Goal: Information Seeking & Learning: Find contact information

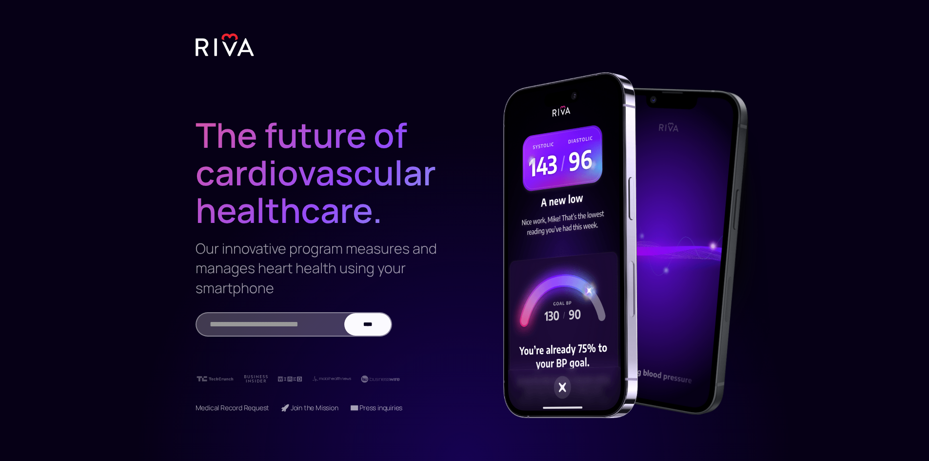
scroll to position [18, 0]
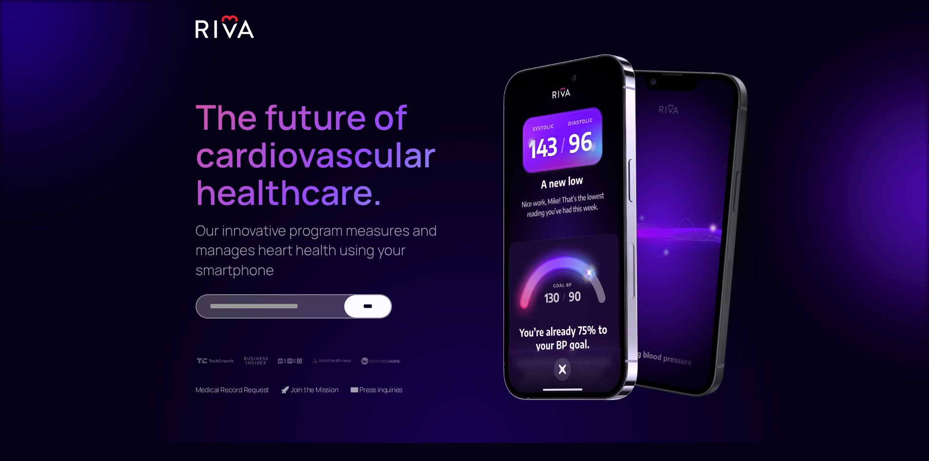
click at [556, 224] on img at bounding box center [570, 227] width 135 height 346
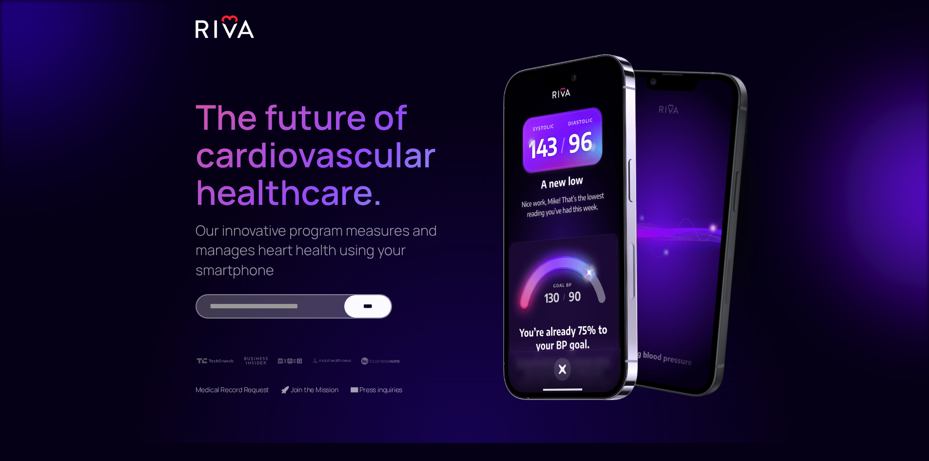
click at [480, 309] on div at bounding box center [611, 204] width 293 height 404
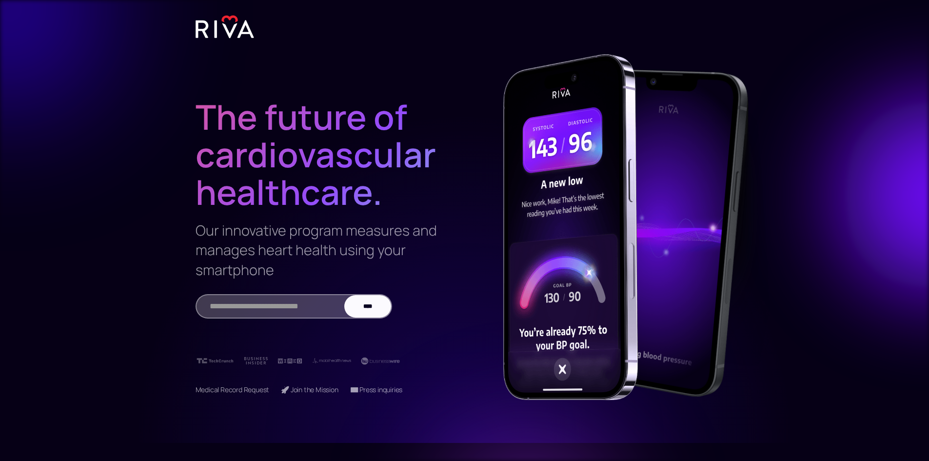
scroll to position [0, 0]
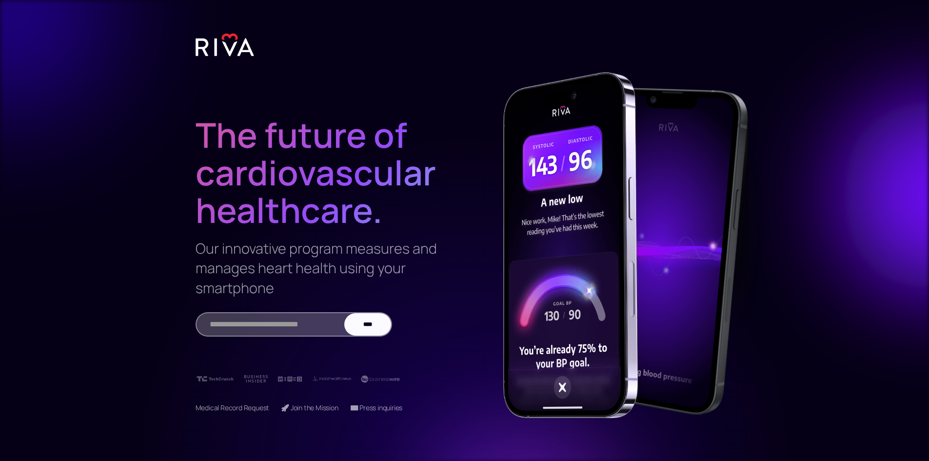
click at [212, 41] on img at bounding box center [225, 45] width 59 height 24
click at [230, 46] on img at bounding box center [225, 45] width 59 height 24
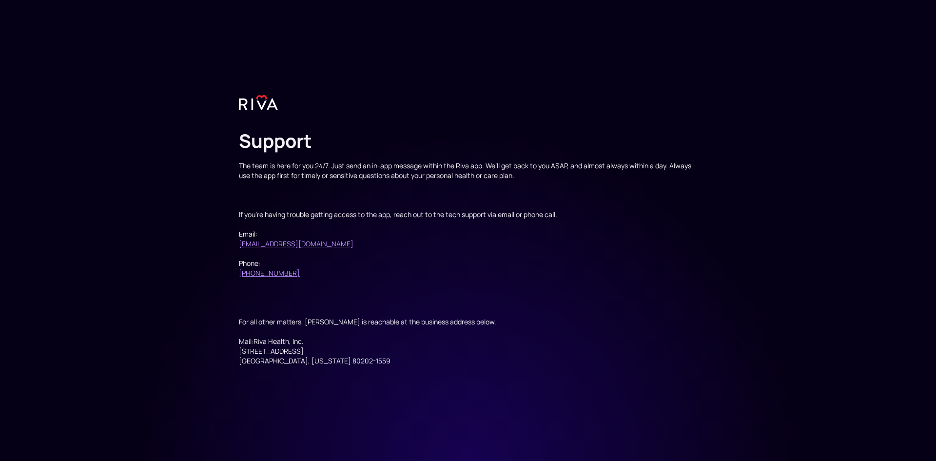
click at [507, 172] on div "The team is here for you 24/7. Just send an in-app message within the Riva app.…" at bounding box center [468, 263] width 458 height 205
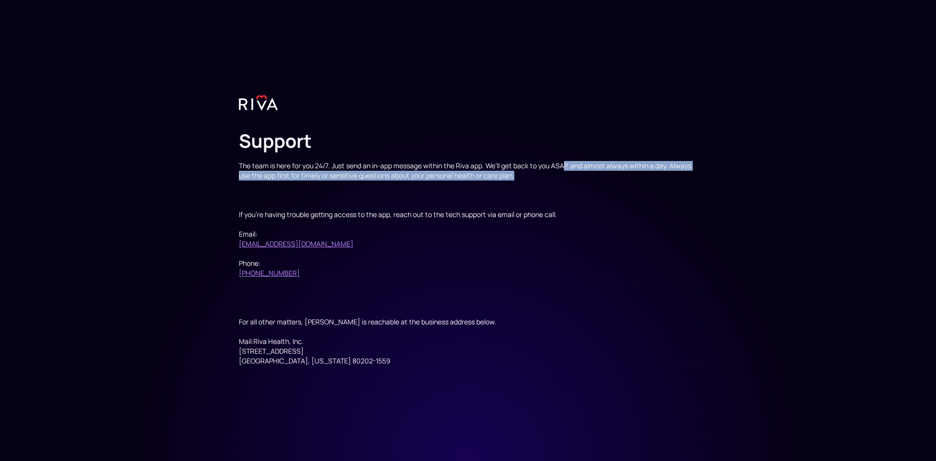
drag, startPoint x: 565, startPoint y: 165, endPoint x: 595, endPoint y: 180, distance: 34.0
click at [595, 180] on div "The team is here for you 24/7. Just send an in-app message within the Riva app.…" at bounding box center [468, 263] width 458 height 205
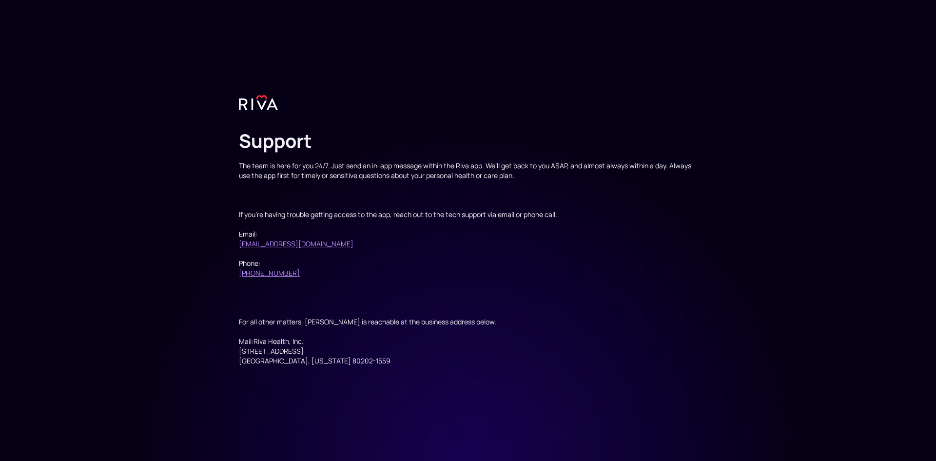
click at [593, 181] on div "The team is here for you 24/7. Just send an in-app message within the Riva app.…" at bounding box center [468, 263] width 458 height 205
drag, startPoint x: 279, startPoint y: 177, endPoint x: 354, endPoint y: 179, distance: 74.7
click at [354, 179] on div "The team is here for you 24/7. Just send an in-app message within the Riva app.…" at bounding box center [468, 263] width 458 height 205
